Goal: Navigation & Orientation: Find specific page/section

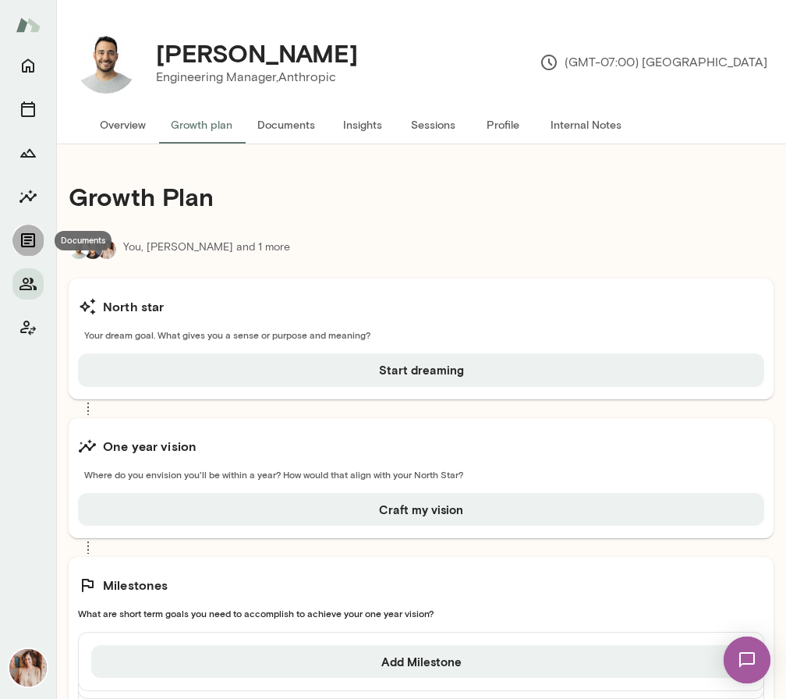
click at [19, 246] on icon "Documents" at bounding box center [28, 240] width 19 height 19
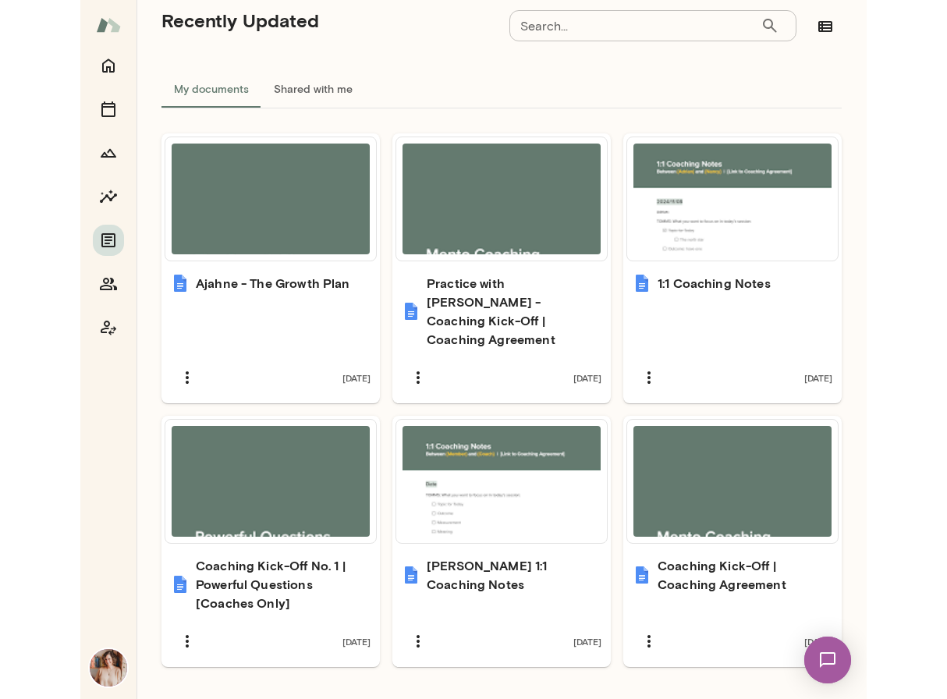
scroll to position [565, 0]
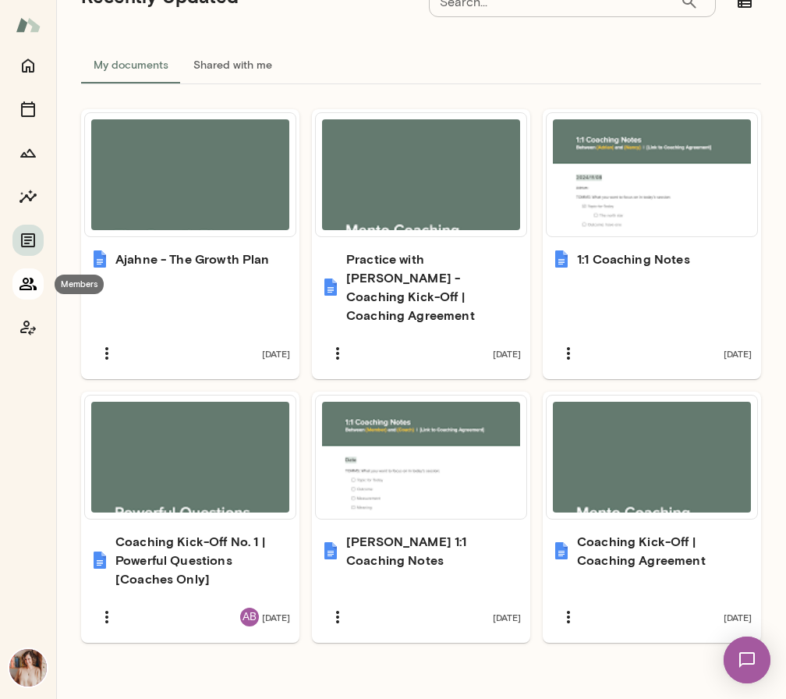
click at [26, 276] on icon "Members" at bounding box center [28, 284] width 19 height 19
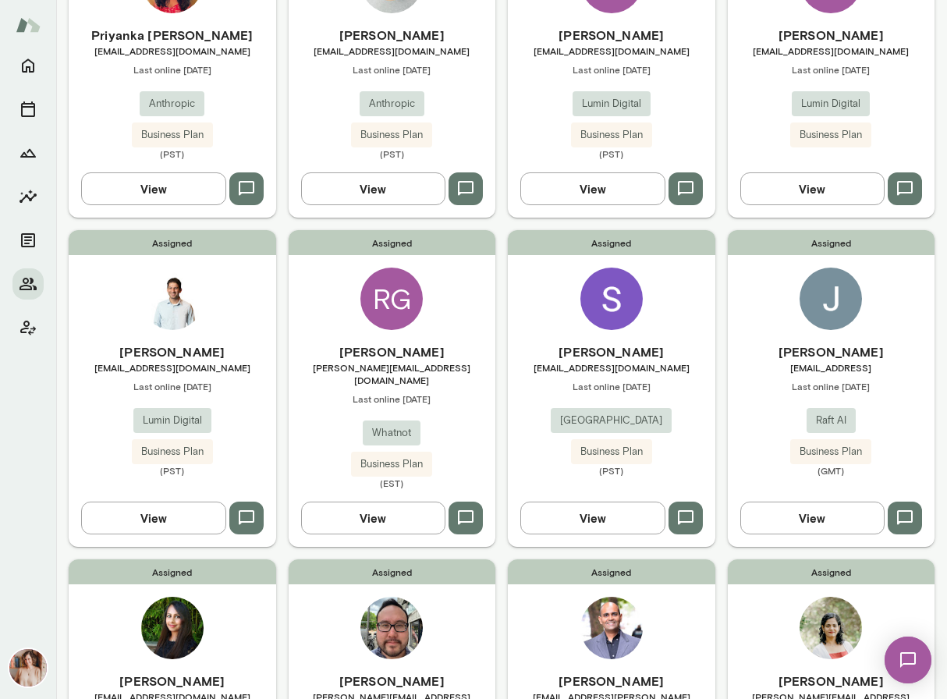
click at [758, 564] on span "Assigned" at bounding box center [831, 571] width 207 height 25
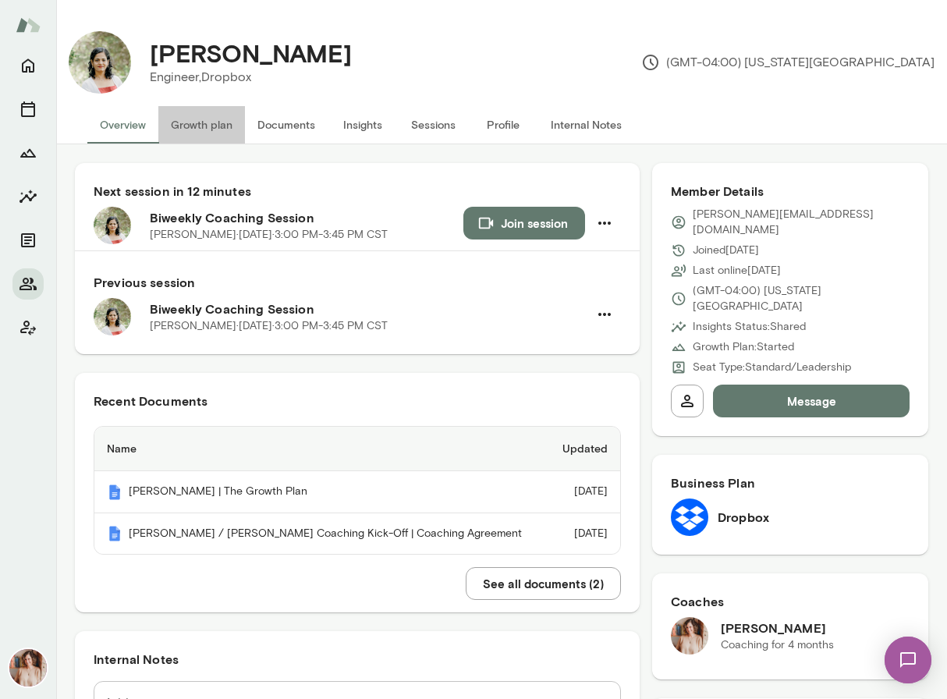
click at [212, 128] on button "Growth plan" at bounding box center [201, 124] width 87 height 37
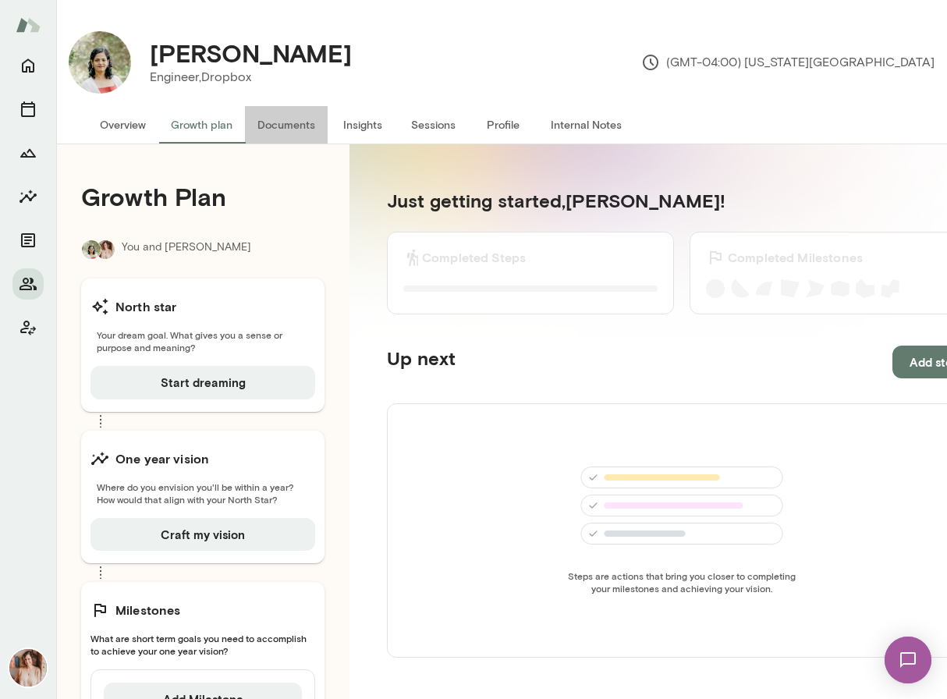
click at [274, 126] on button "Documents" at bounding box center [286, 124] width 83 height 37
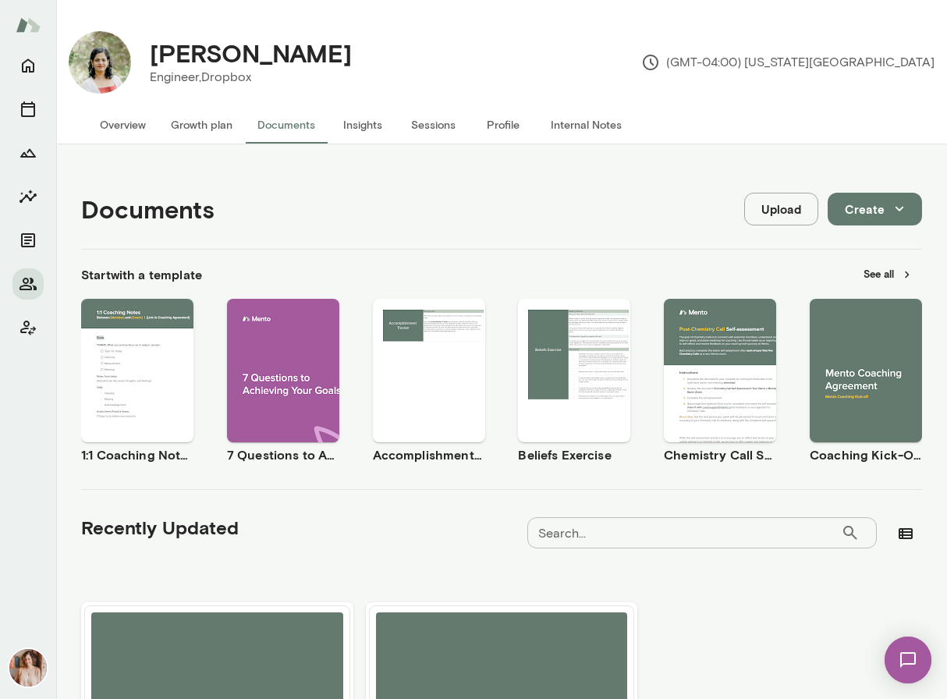
scroll to position [211, 0]
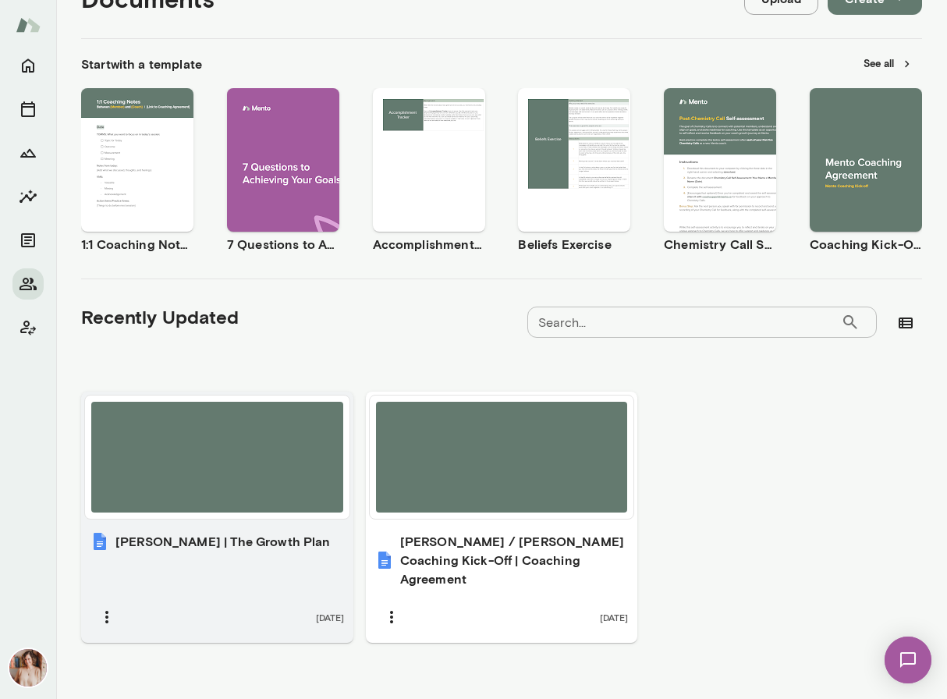
click at [271, 601] on div "[DATE]" at bounding box center [217, 617] width 254 height 33
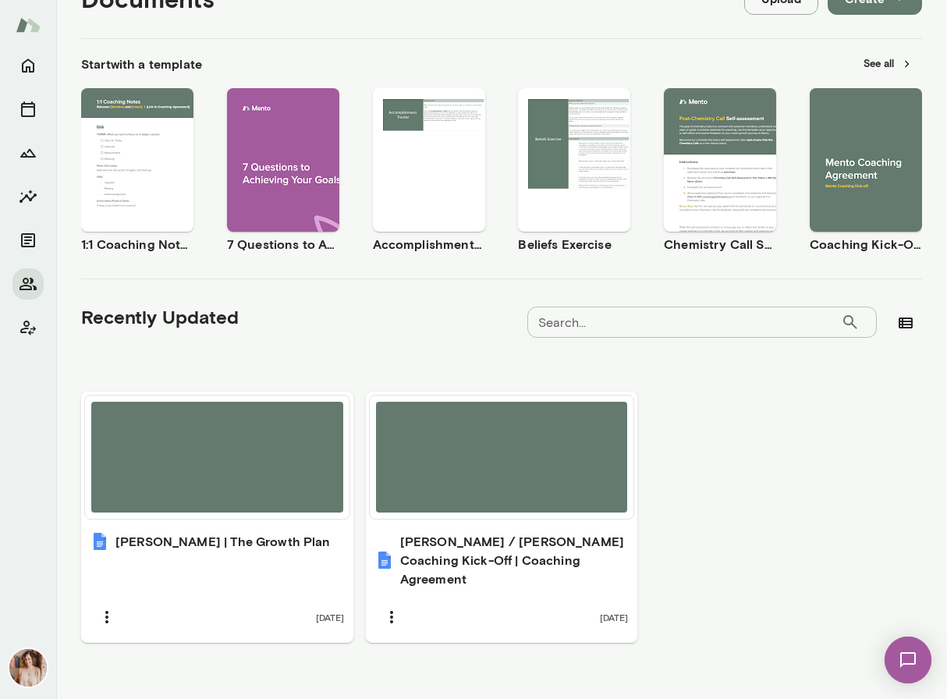
click at [33, 266] on div at bounding box center [27, 196] width 31 height 293
click at [31, 281] on icon "Members" at bounding box center [28, 284] width 17 height 12
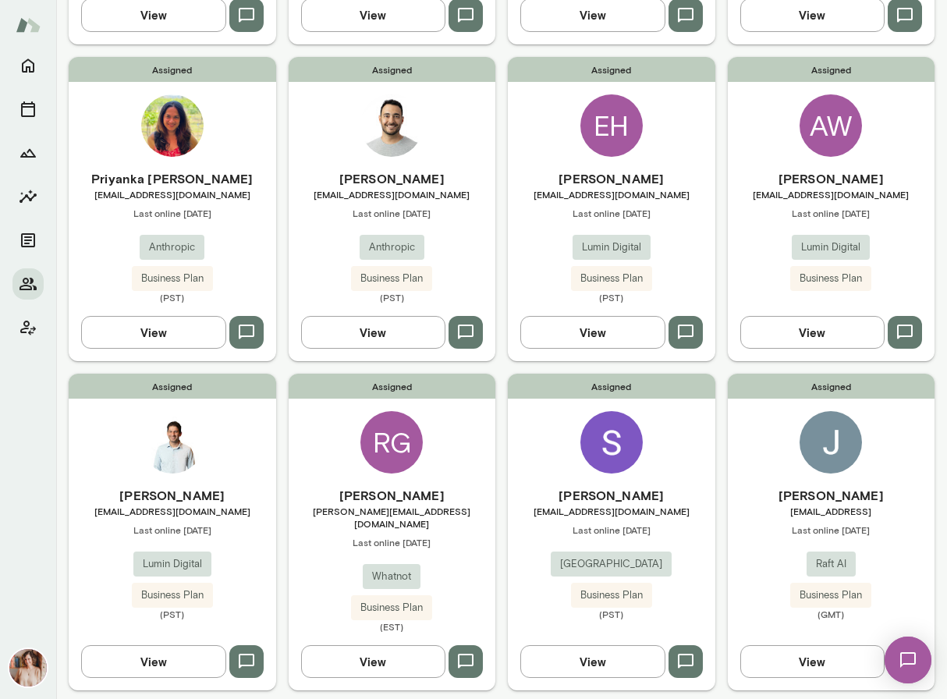
scroll to position [615, 0]
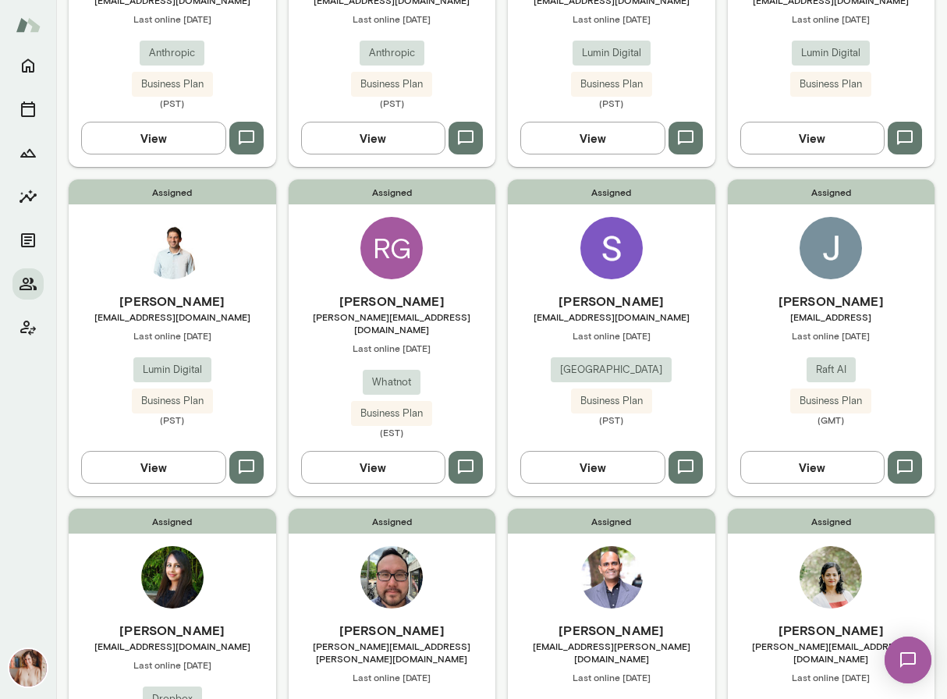
click at [250, 317] on span "[EMAIL_ADDRESS][DOMAIN_NAME]" at bounding box center [172, 316] width 207 height 12
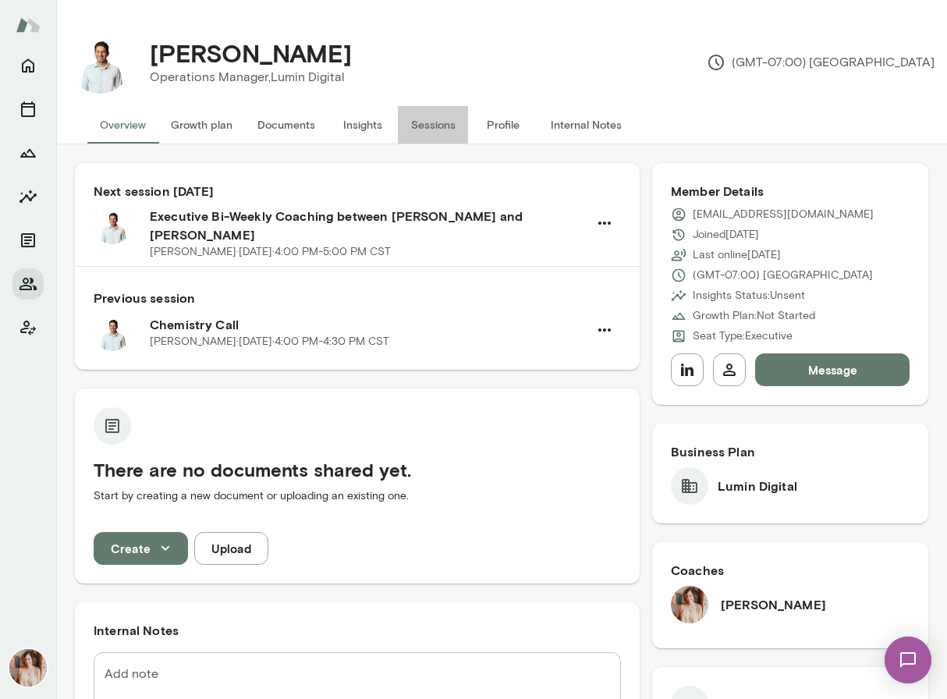
click at [442, 126] on button "Sessions" at bounding box center [433, 124] width 70 height 37
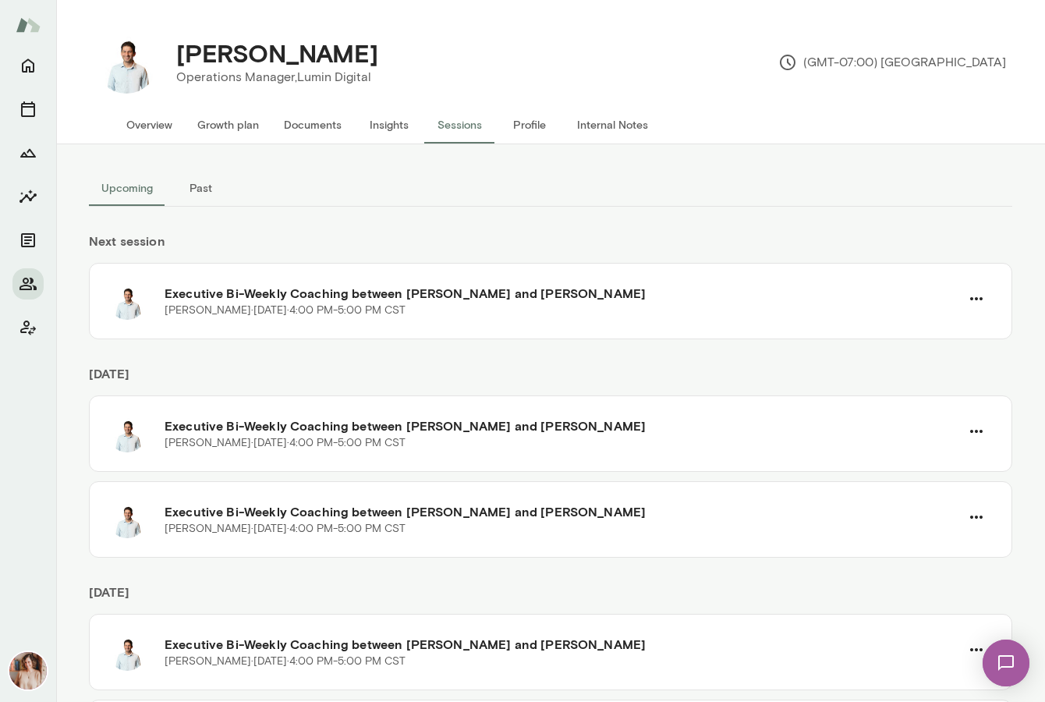
click at [22, 300] on div at bounding box center [27, 196] width 31 height 293
click at [23, 285] on icon "Members" at bounding box center [28, 284] width 17 height 12
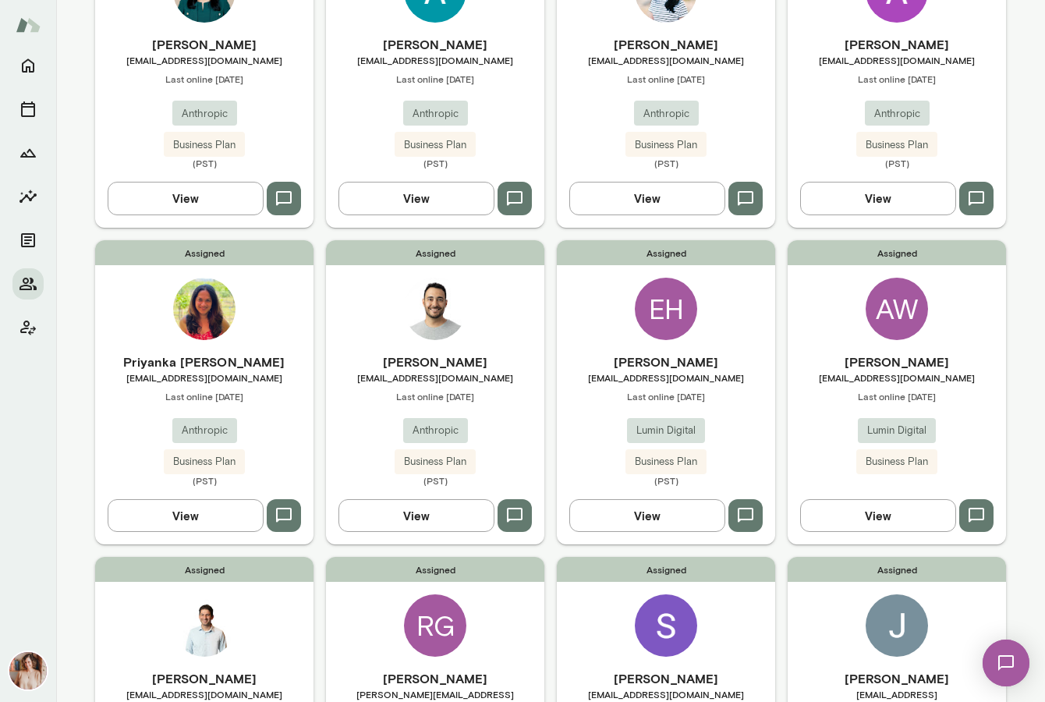
scroll to position [265, 0]
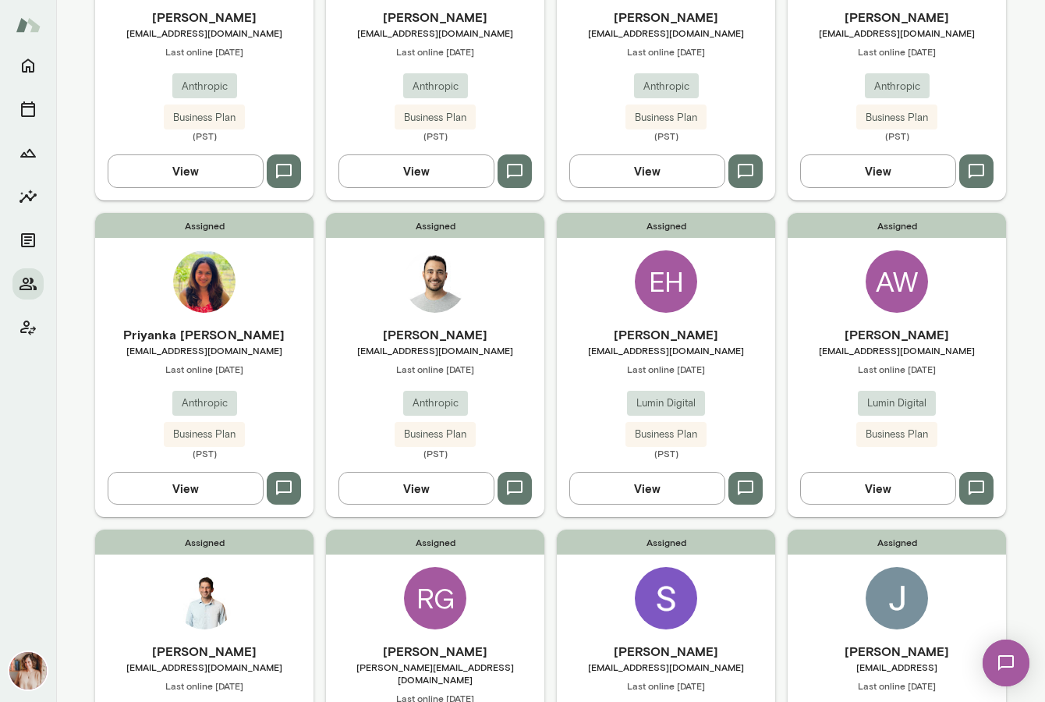
click at [495, 289] on div "Assigned [PERSON_NAME] [EMAIL_ADDRESS][DOMAIN_NAME] Last online [DATE] Anthropi…" at bounding box center [435, 365] width 218 height 304
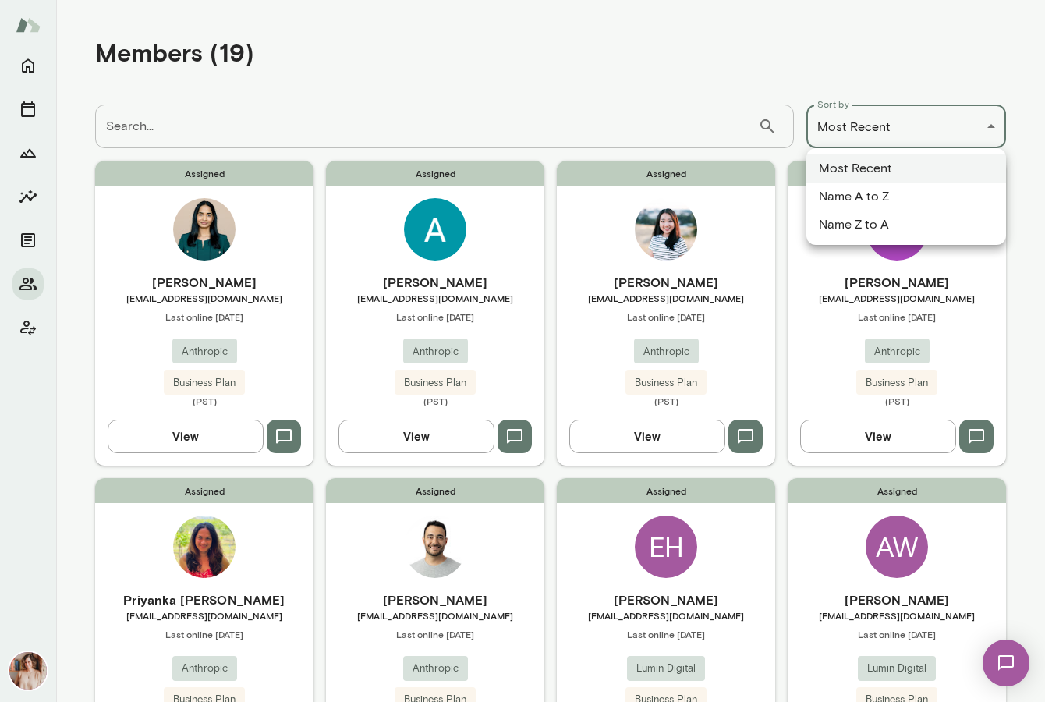
click at [785, 0] on div "**********" at bounding box center [522, 0] width 1045 height 0
click at [785, 126] on div at bounding box center [522, 351] width 1045 height 702
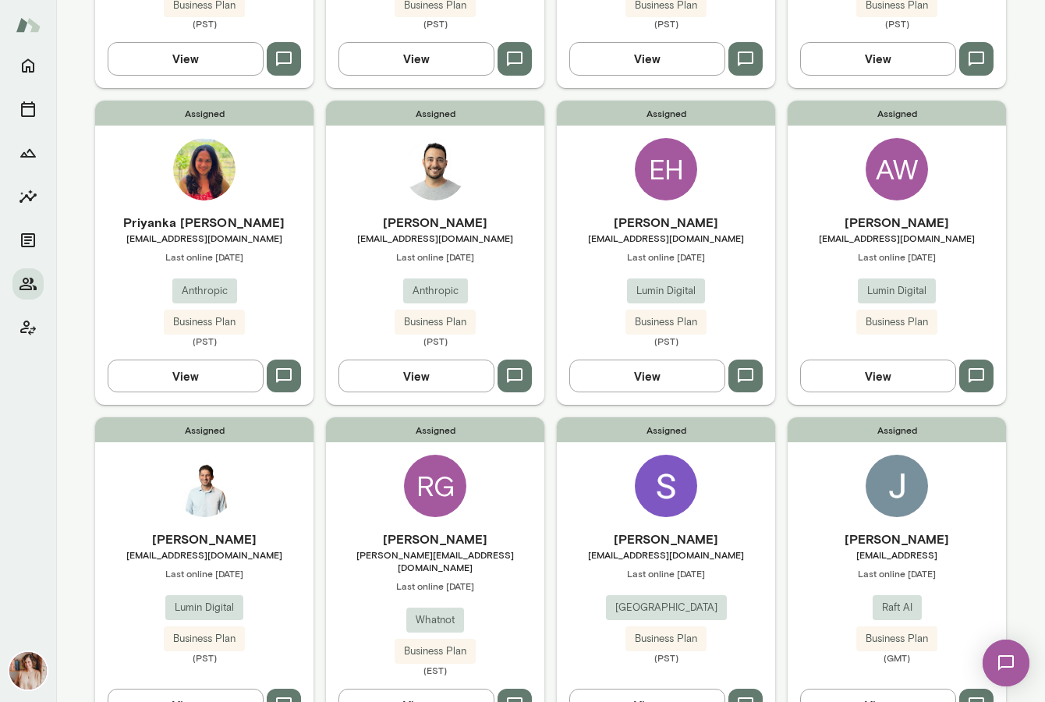
scroll to position [378, 0]
click at [612, 467] on div "Assigned [PERSON_NAME] [EMAIL_ADDRESS][DOMAIN_NAME] Last online [DATE] Juniper …" at bounding box center [666, 575] width 218 height 317
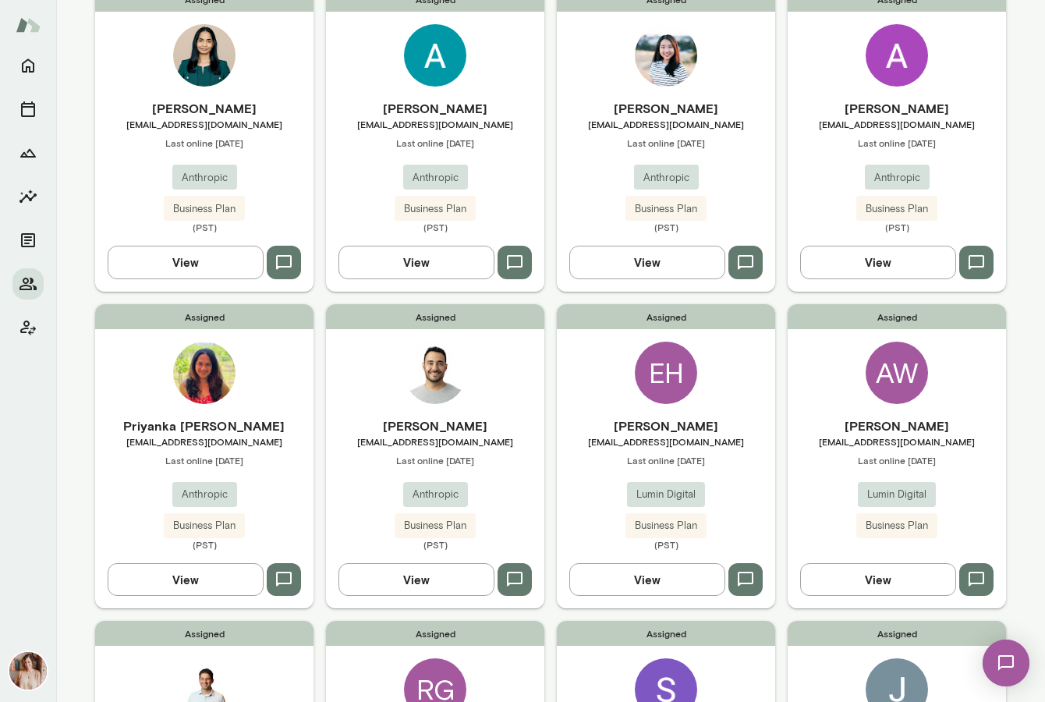
scroll to position [188, 0]
